Goal: Navigation & Orientation: Find specific page/section

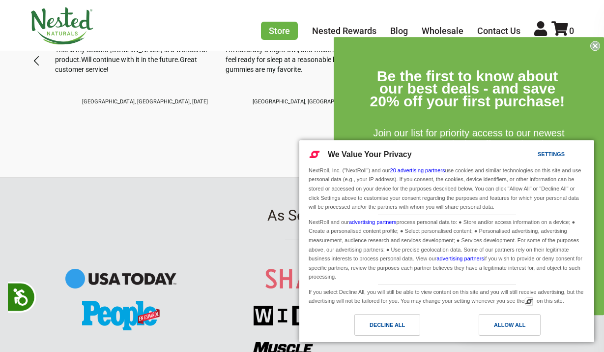
scroll to position [1049, 0]
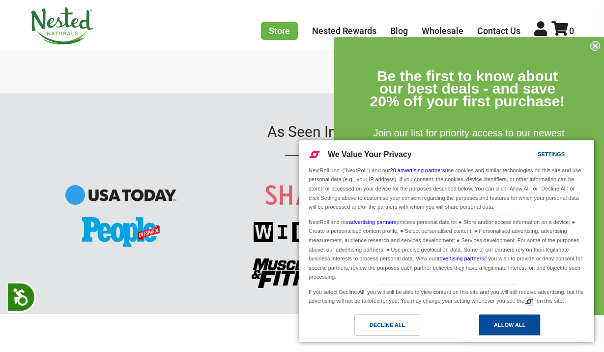
click at [505, 332] on div "Allow All" at bounding box center [510, 325] width 62 height 22
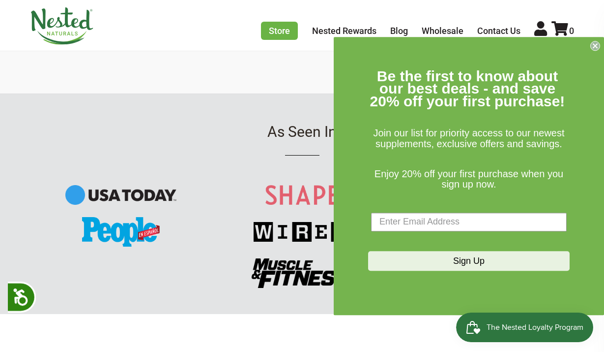
scroll to position [1383, 0]
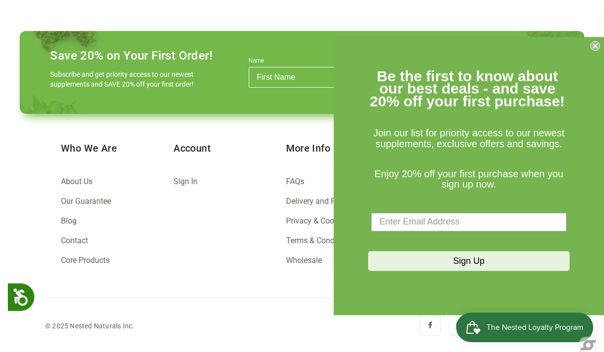
click at [593, 39] on form "Be the first to know about our best deals - and save 20% off your first purchas…" at bounding box center [469, 176] width 270 height 278
click at [73, 181] on link "About Us" at bounding box center [76, 181] width 31 height 9
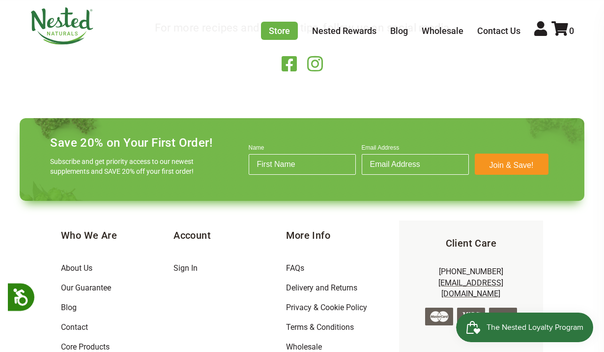
scroll to position [1774, 0]
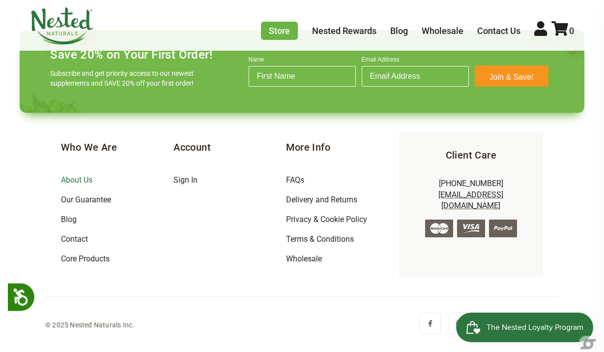
click at [73, 182] on link "About Us" at bounding box center [76, 179] width 31 height 9
